Goal: Task Accomplishment & Management: Manage account settings

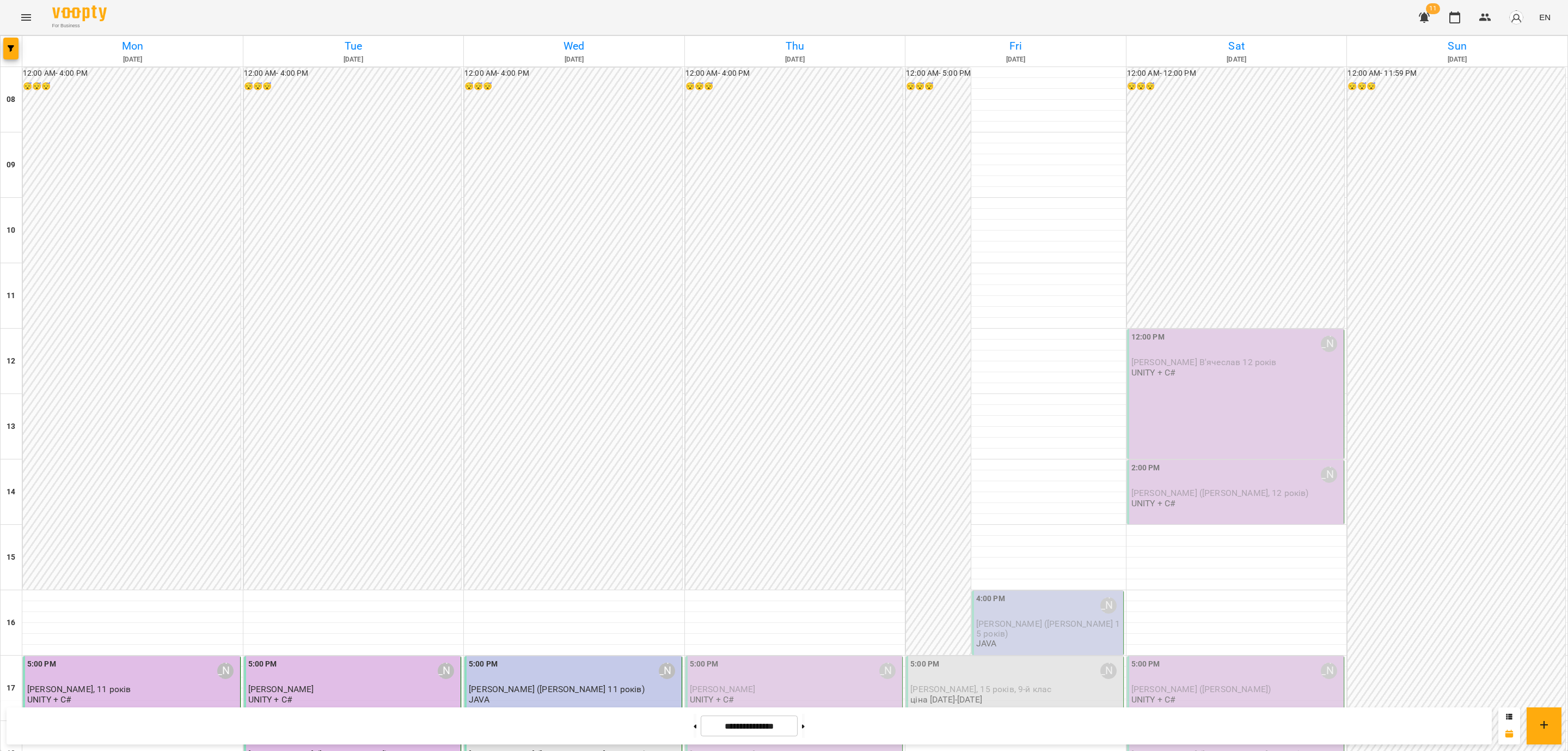
scroll to position [409, 0]
click at [632, 750] on p "[PERSON_NAME] ([PERSON_NAME], 14 років)" at bounding box center [574, 754] width 211 height 9
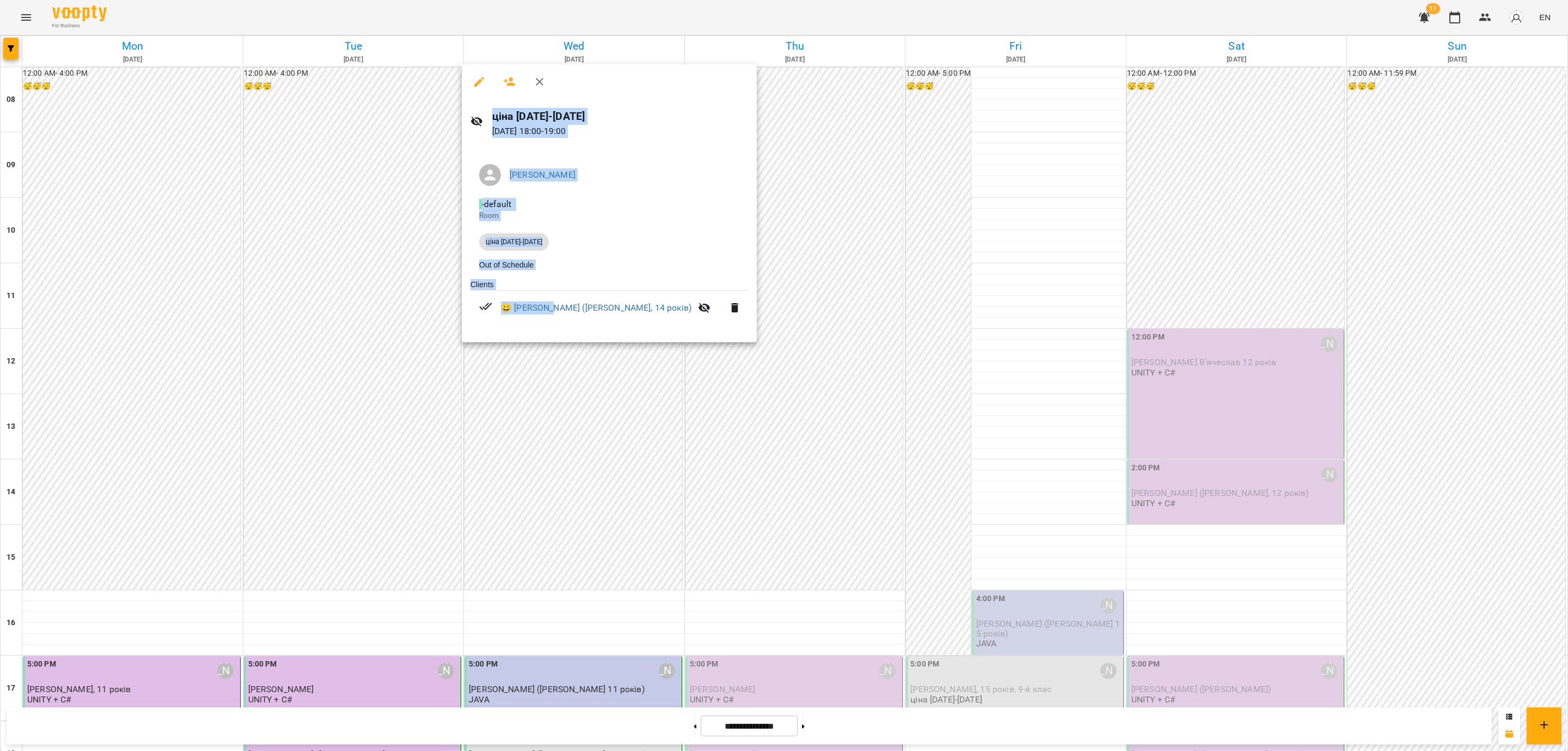
drag, startPoint x: 547, startPoint y: 353, endPoint x: 549, endPoint y: 450, distance: 97.0
click at [549, 450] on div "ціна [DATE]-[DATE] [DATE] 18:00 - 19:00 [PERSON_NAME] - default Room ціна [DATE…" at bounding box center [784, 375] width 1568 height 751
click at [560, 426] on div at bounding box center [784, 375] width 1568 height 751
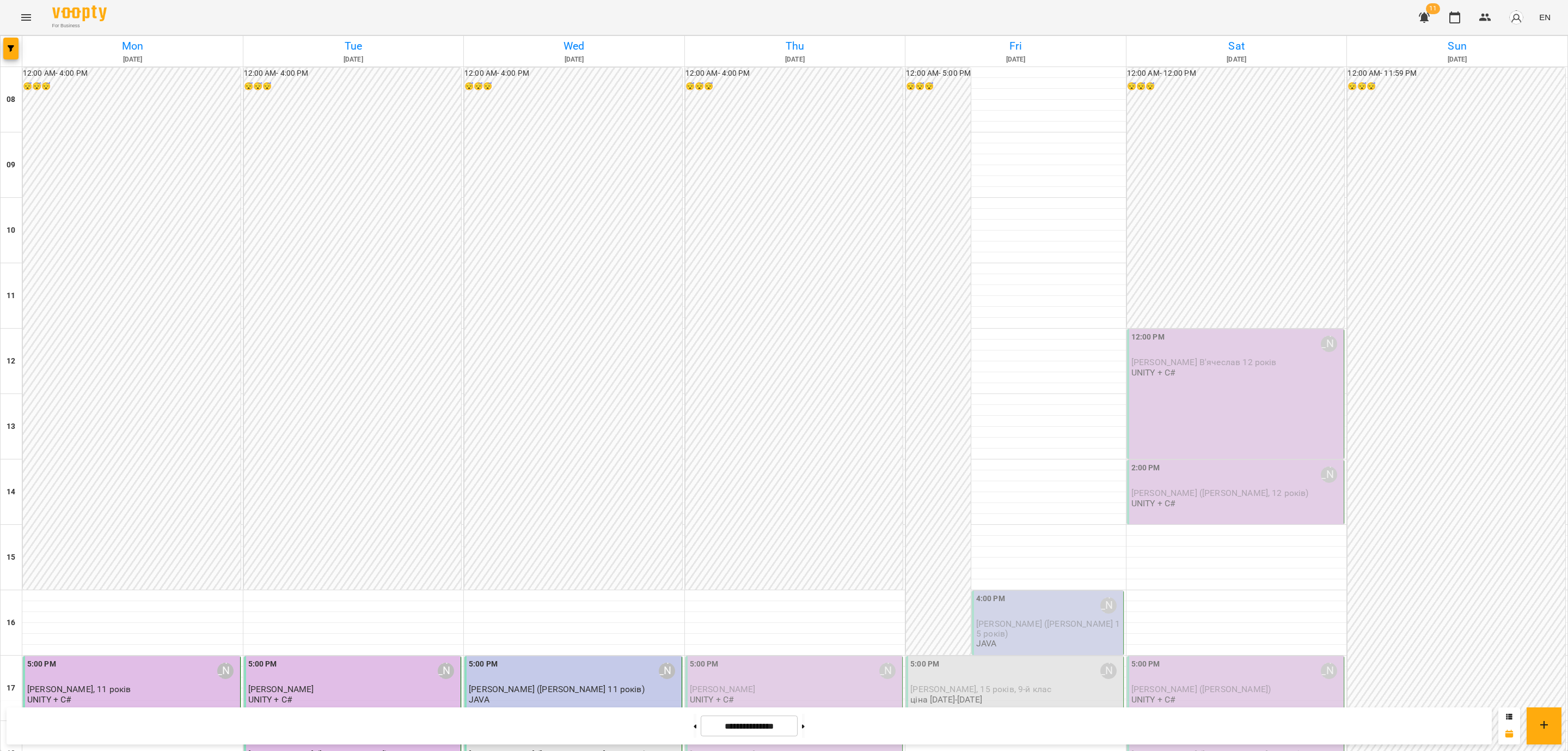
click at [581, 724] on div "6:00 PM [PERSON_NAME]" at bounding box center [574, 736] width 211 height 25
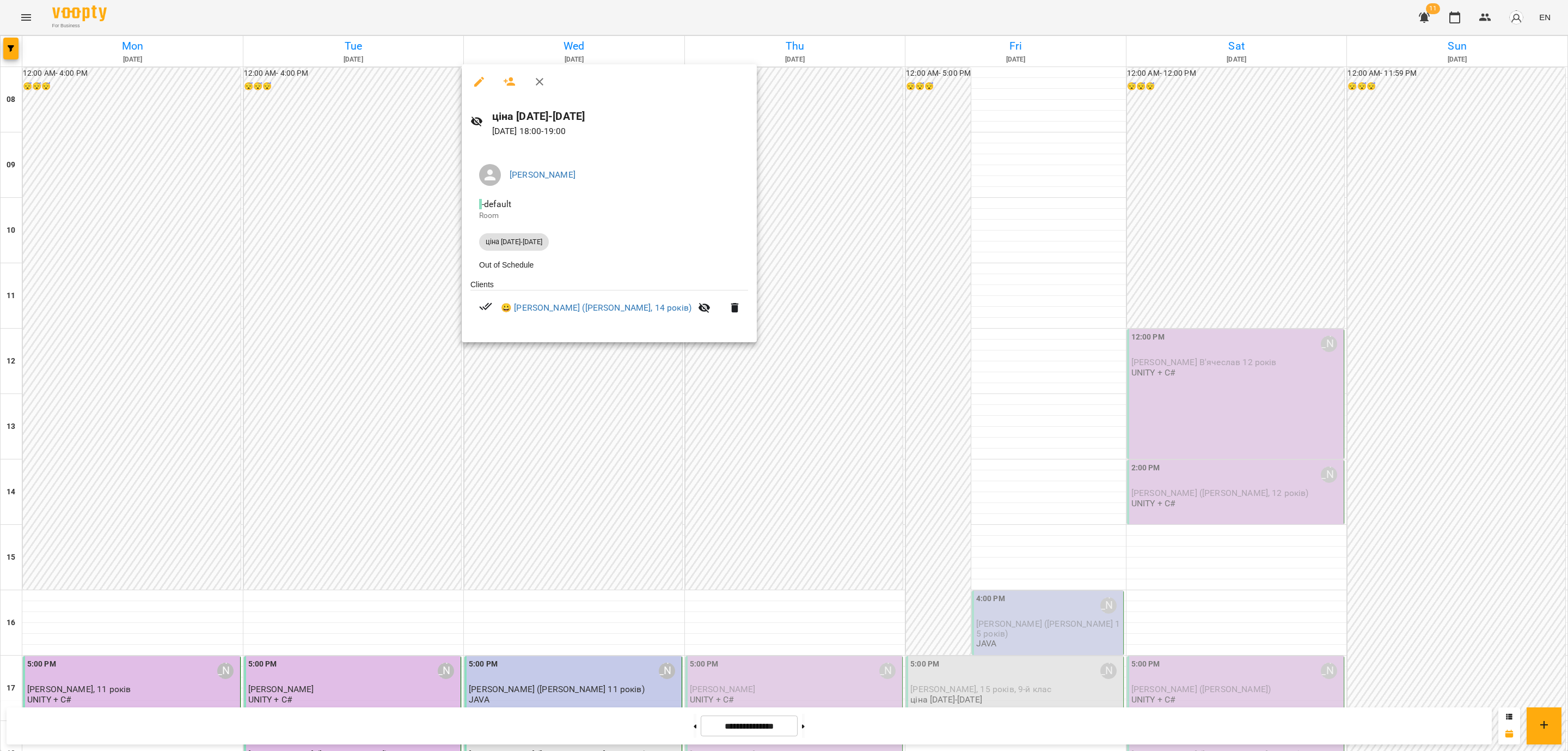
click at [534, 384] on div at bounding box center [784, 375] width 1568 height 751
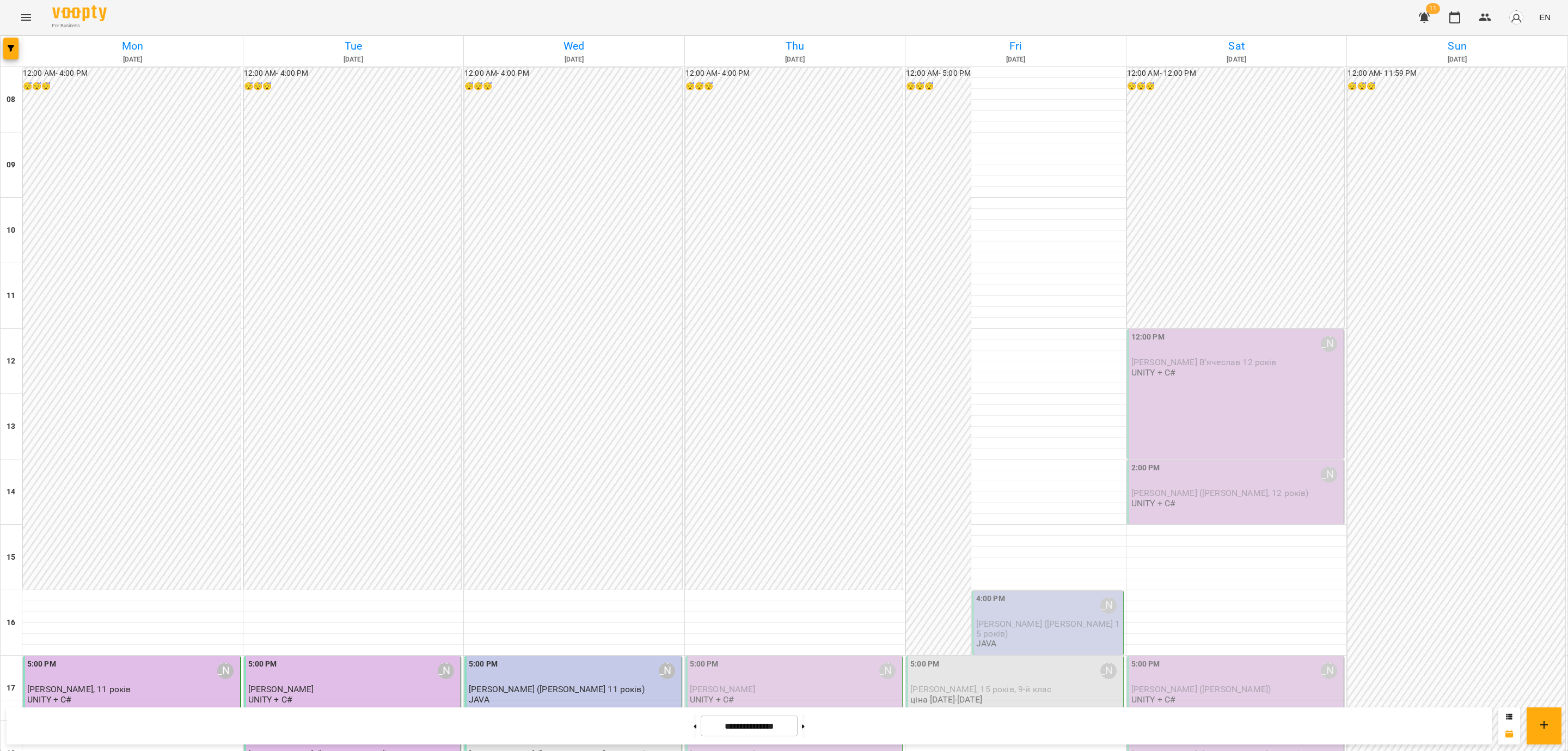
click at [526, 750] on p "ціна [DATE]-[DATE]" at bounding box center [505, 764] width 72 height 9
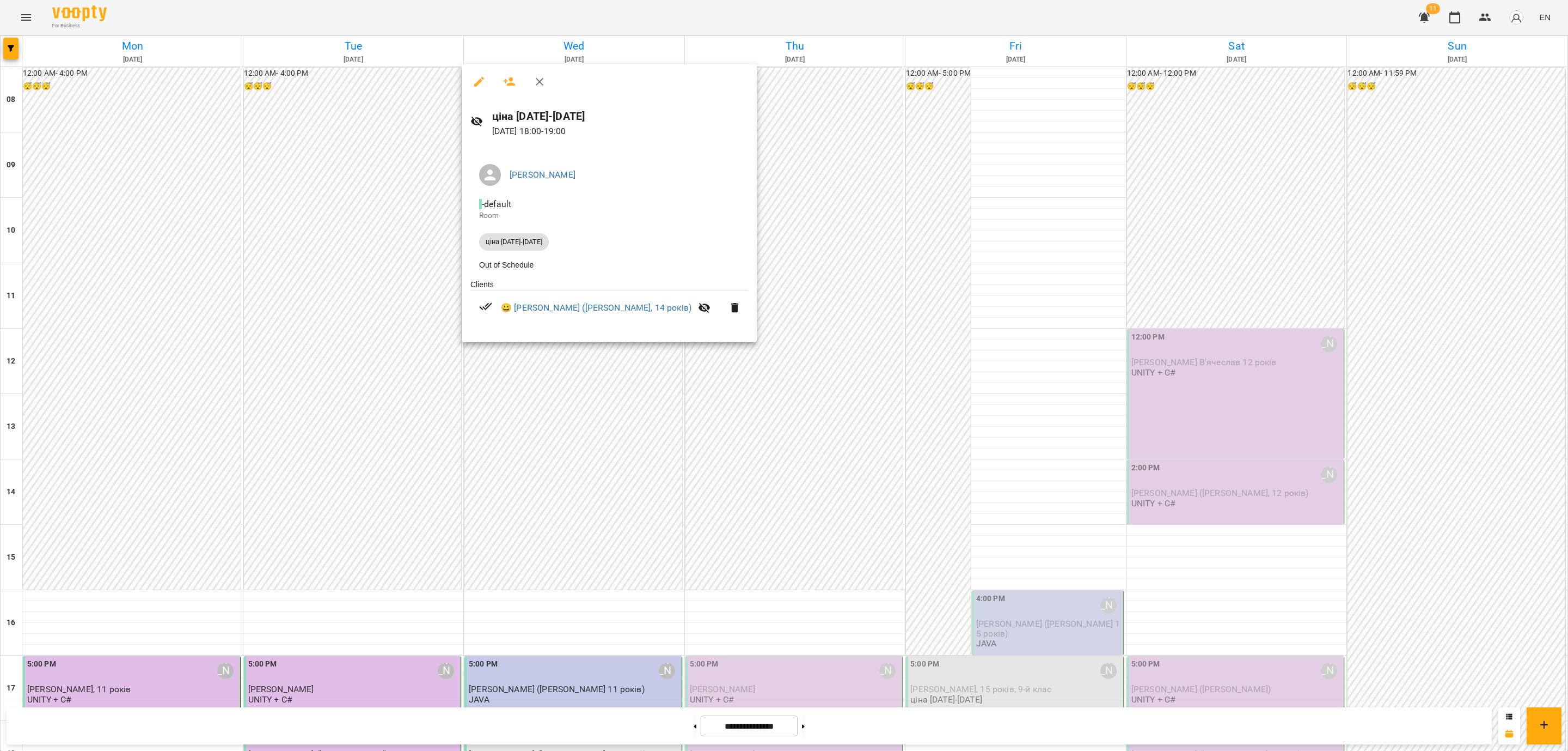
click at [480, 82] on icon "button" at bounding box center [479, 82] width 10 height 10
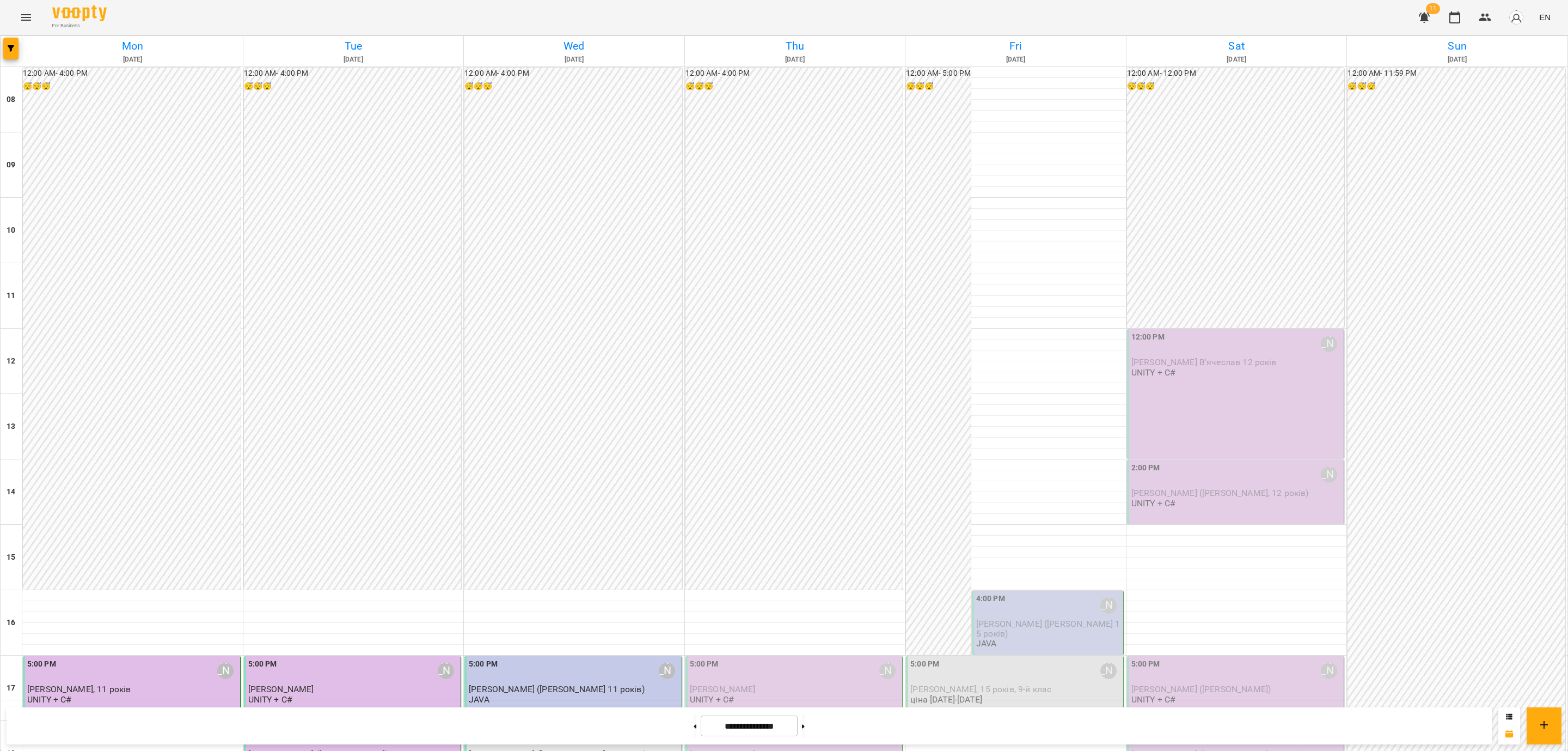
scroll to position [411, 0]
click at [559, 749] on span "[PERSON_NAME] ([PERSON_NAME], 14 років)" at bounding box center [558, 754] width 178 height 10
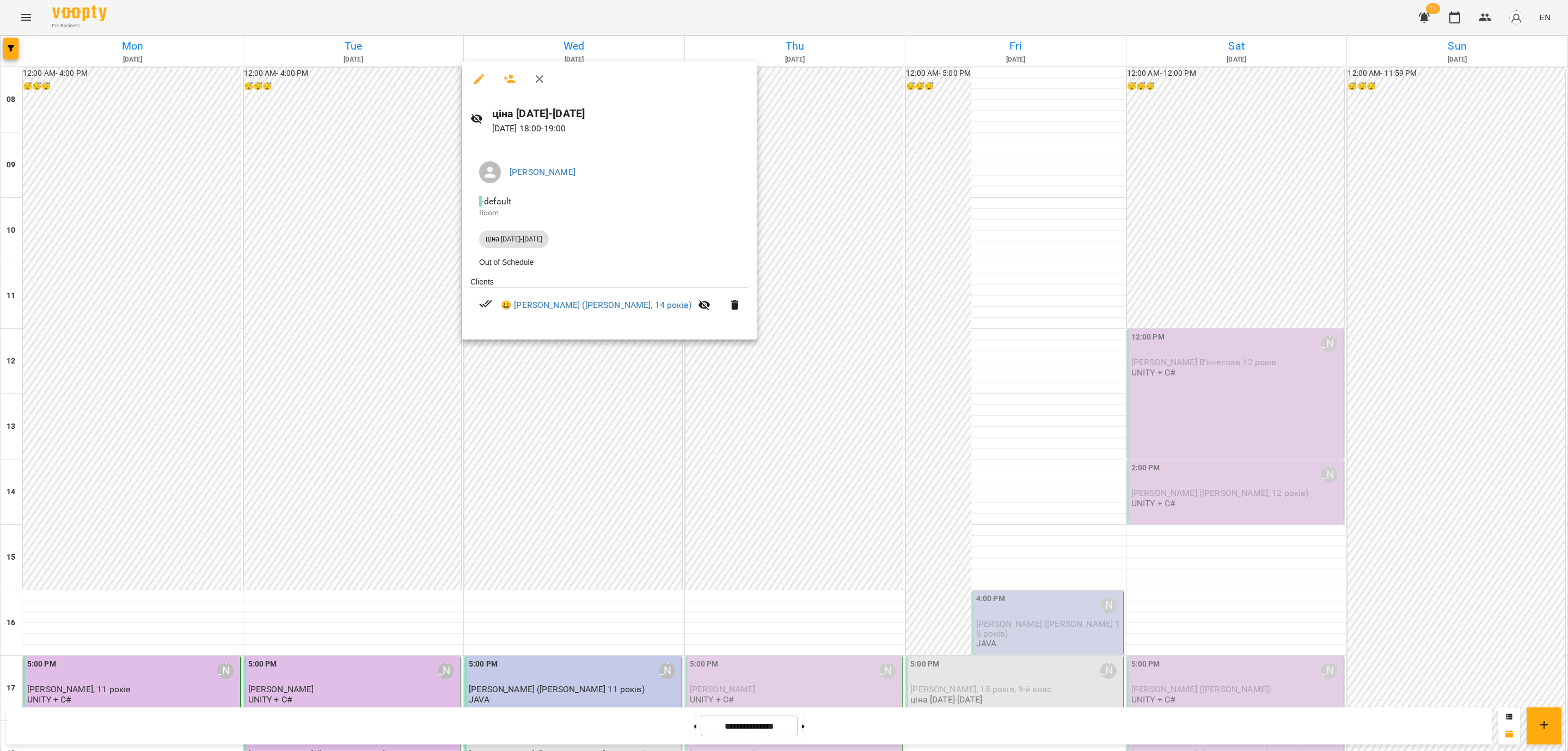
click at [558, 391] on div at bounding box center [784, 375] width 1568 height 751
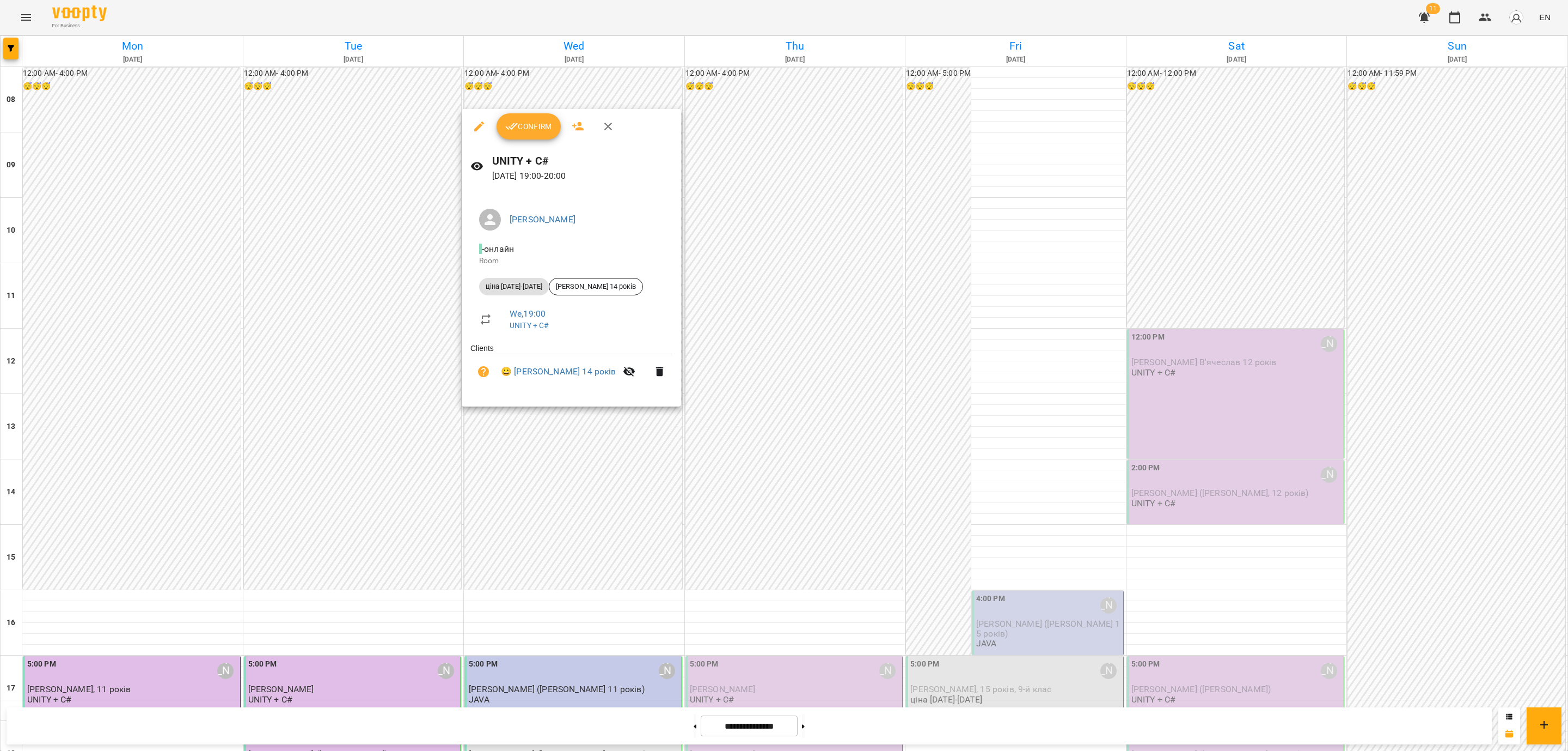
click at [399, 419] on div at bounding box center [784, 375] width 1568 height 751
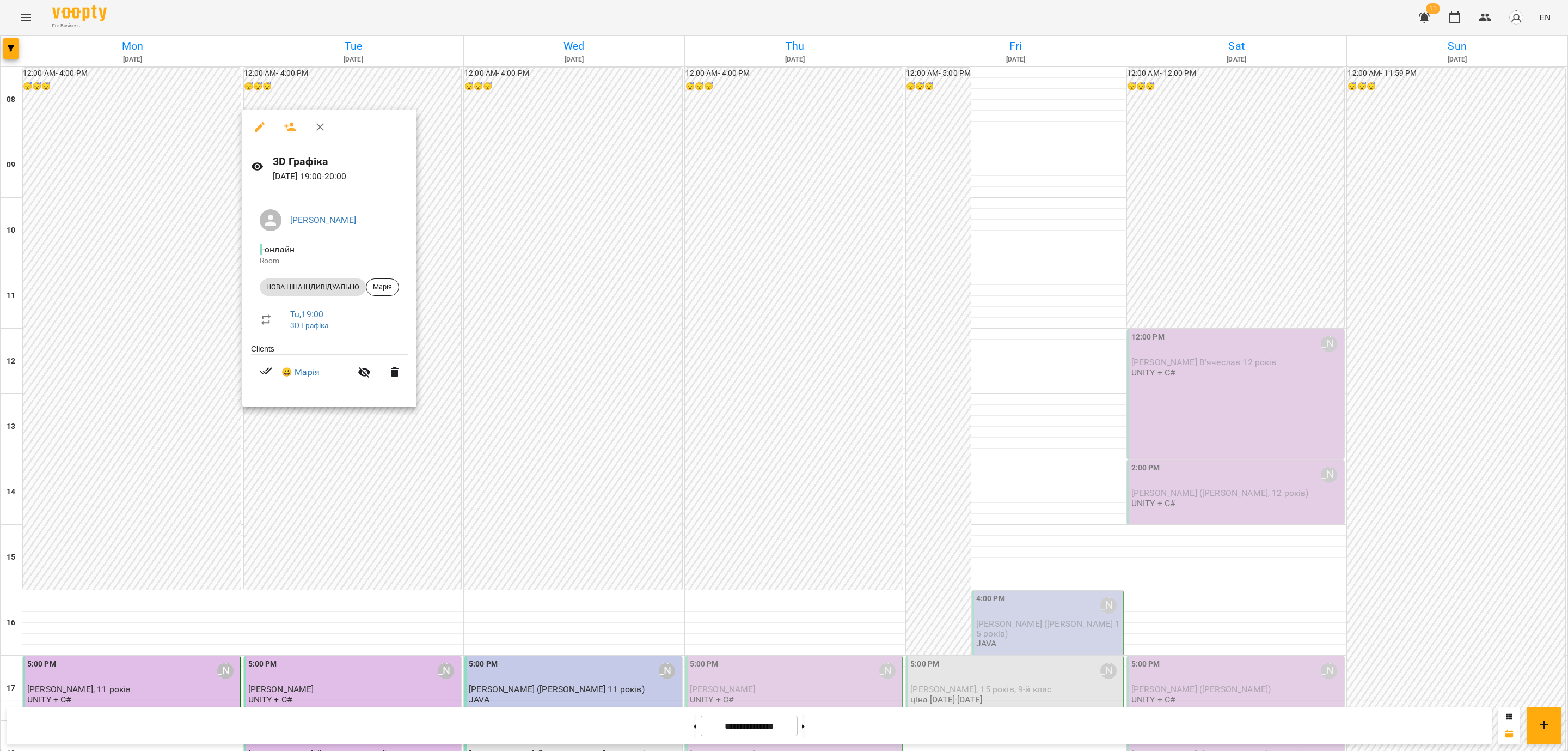
click at [521, 405] on div at bounding box center [784, 375] width 1568 height 751
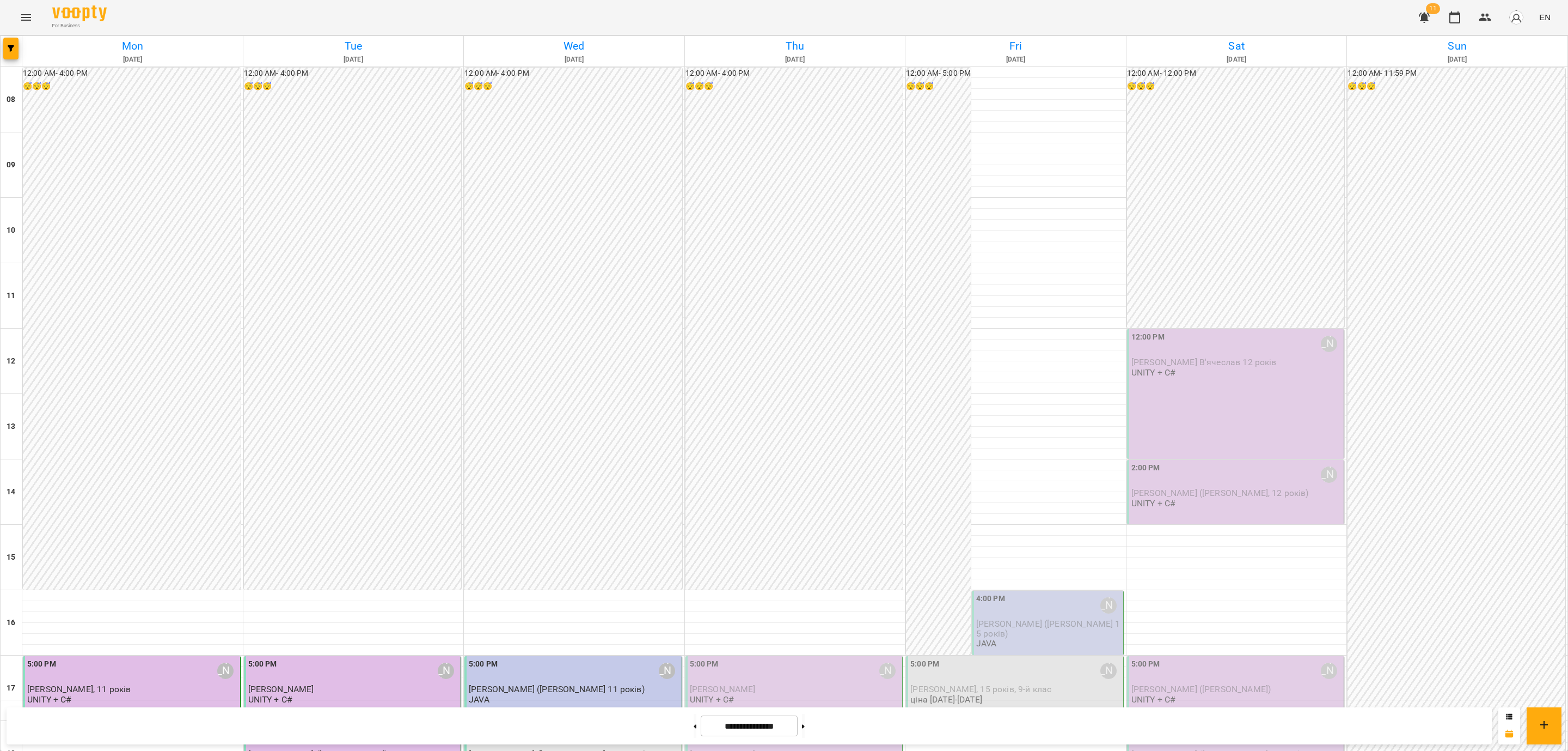
click at [510, 750] on p "ціна [DATE]-[DATE]" at bounding box center [505, 764] width 72 height 9
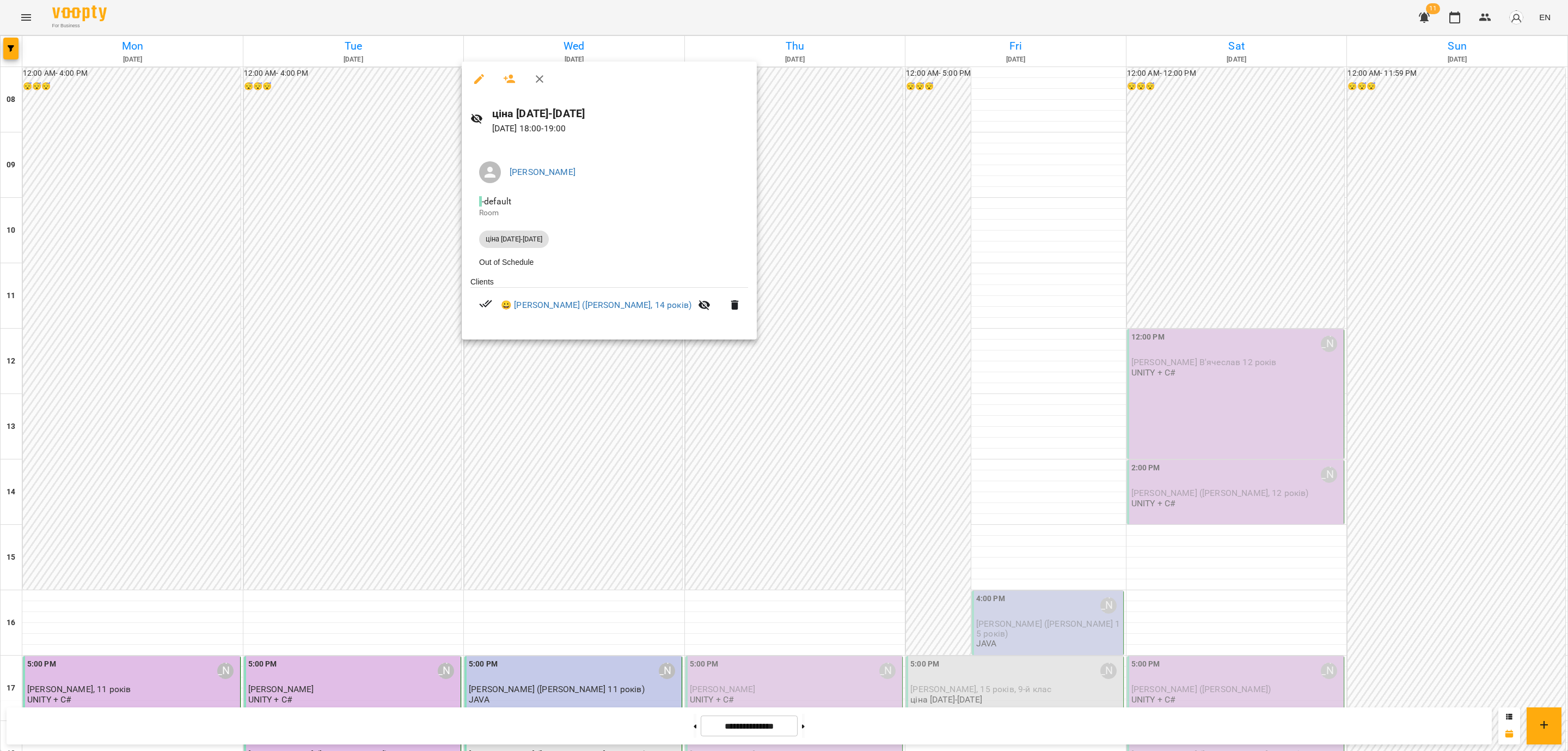
drag, startPoint x: 533, startPoint y: 414, endPoint x: 564, endPoint y: 411, distance: 31.1
click at [534, 414] on div at bounding box center [784, 375] width 1568 height 751
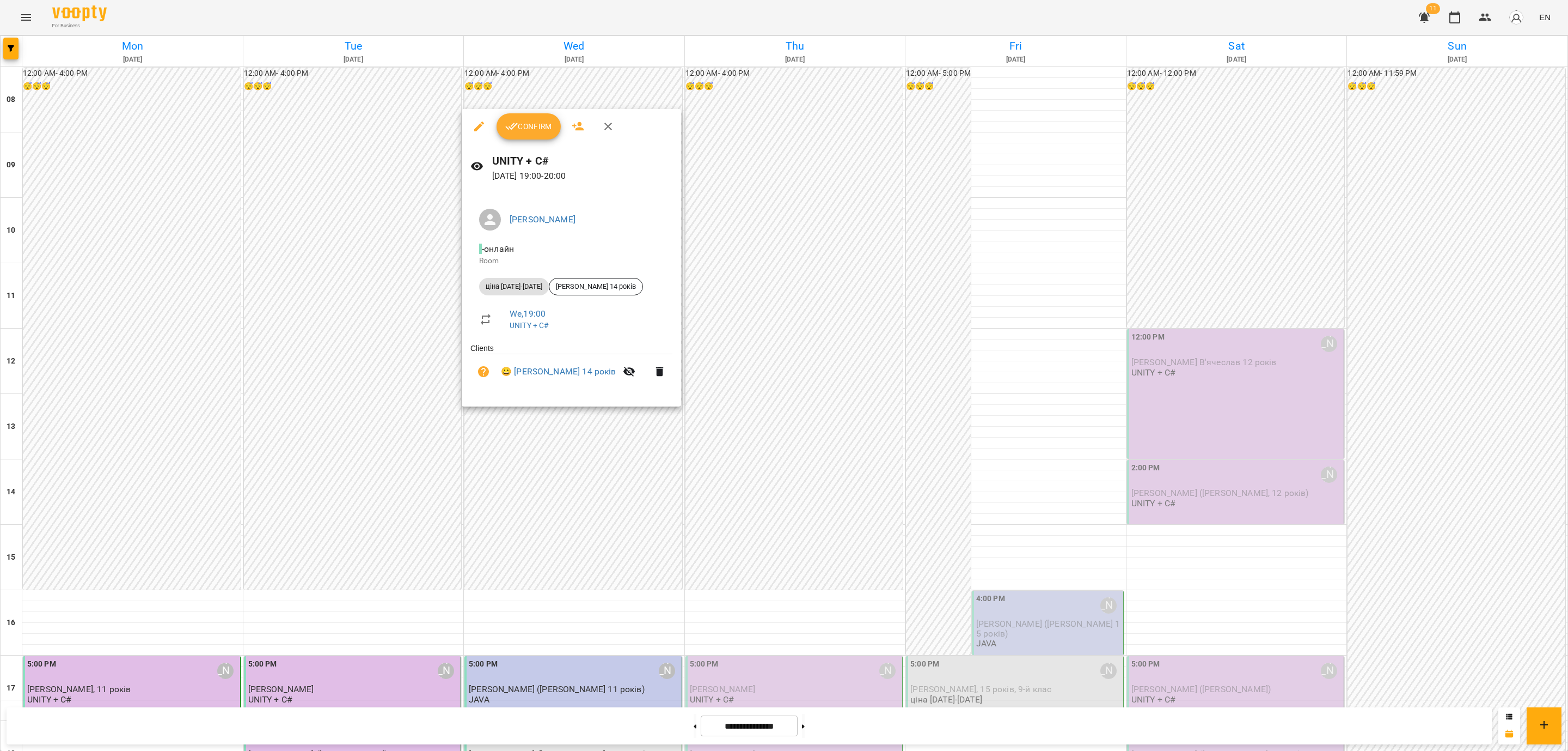
click at [591, 418] on div at bounding box center [784, 375] width 1568 height 751
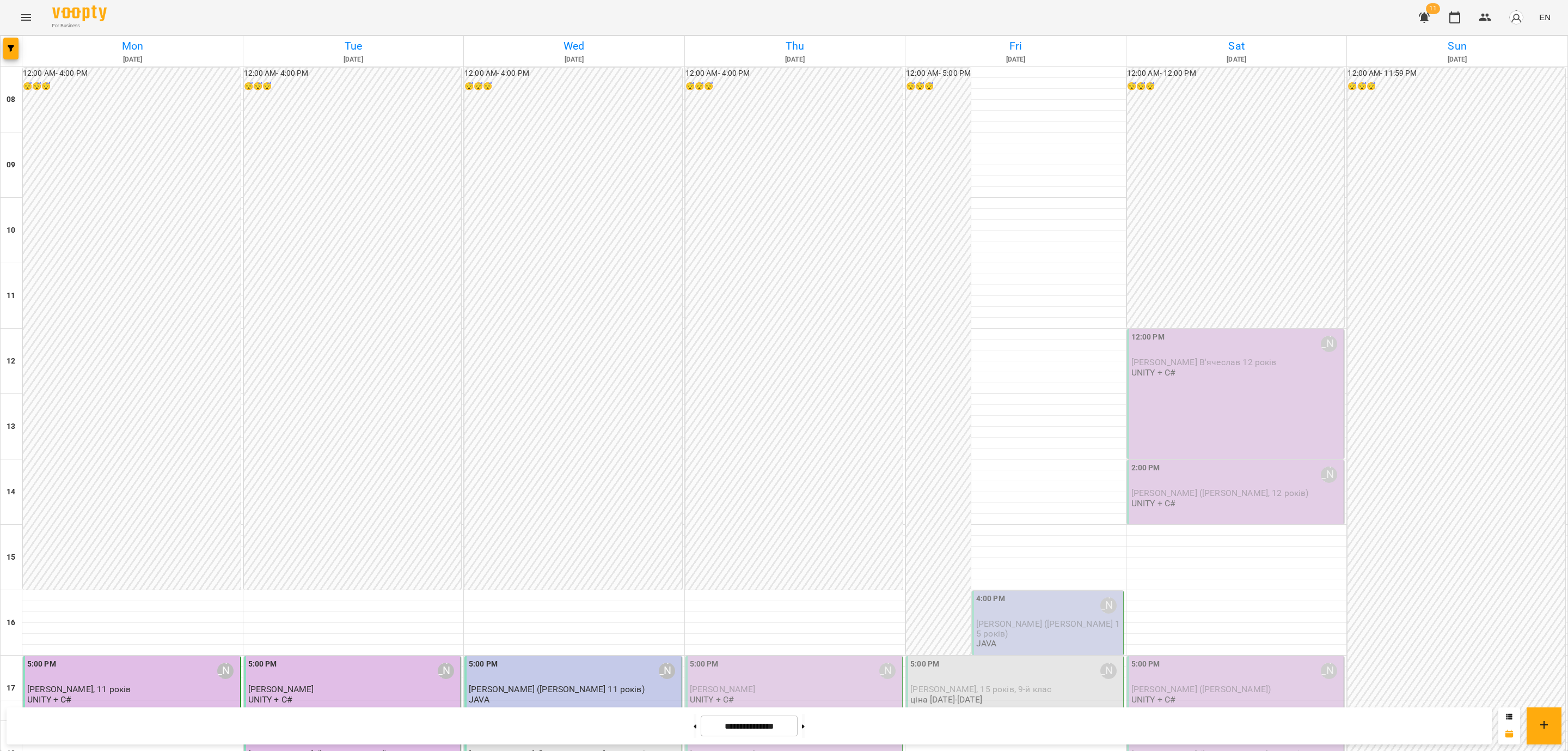
click at [617, 658] on div "5:00 PM Саенко Олександр Олександрович" at bounding box center [574, 670] width 211 height 25
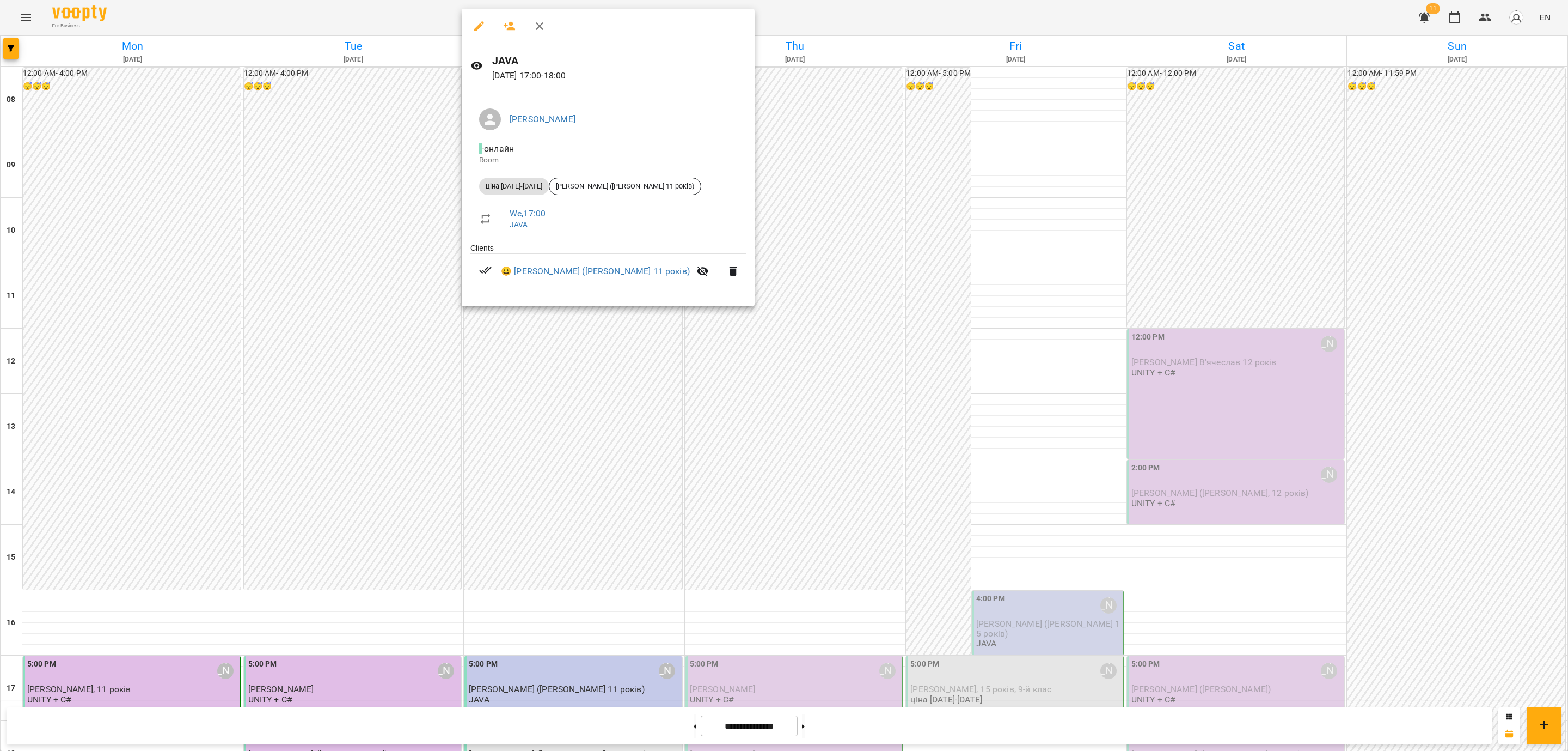
click at [595, 359] on div at bounding box center [784, 375] width 1568 height 751
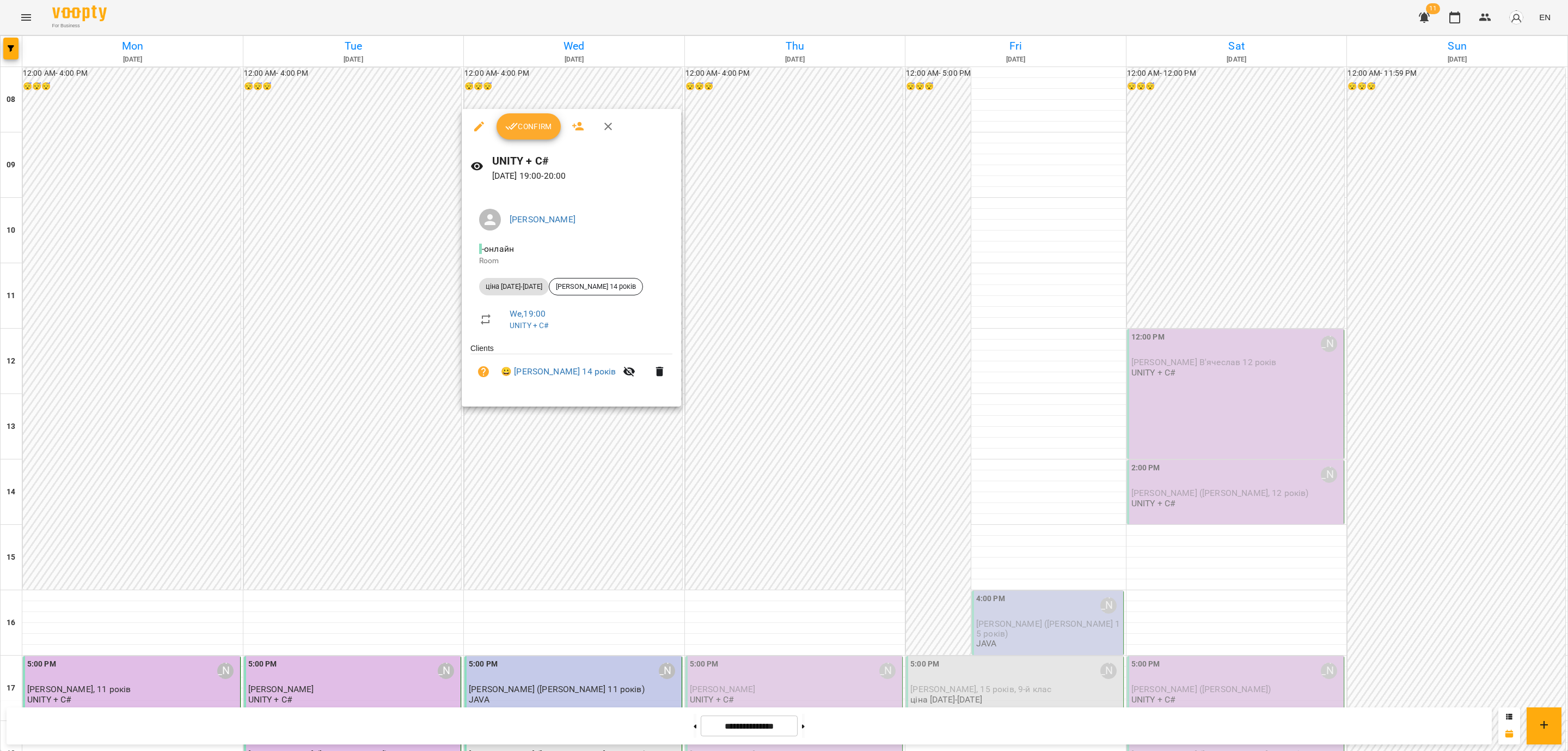
click at [554, 417] on div at bounding box center [784, 375] width 1568 height 751
